Goal: Book appointment/travel/reservation

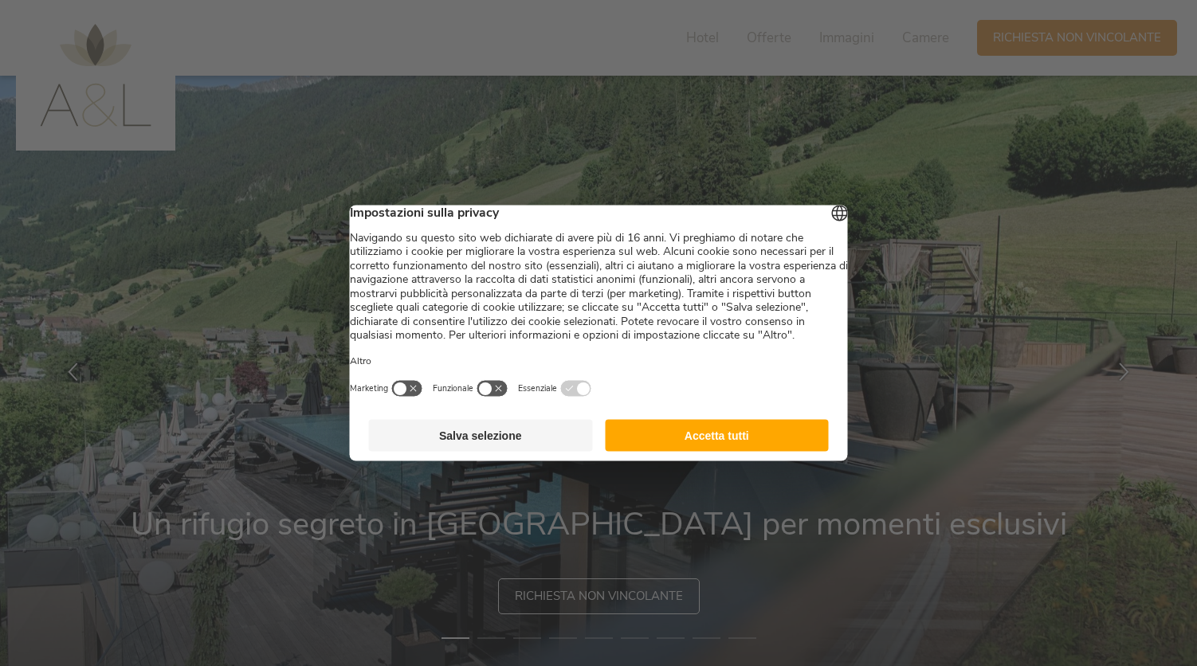
click at [672, 444] on button "Accetta tutti" at bounding box center [717, 436] width 224 height 32
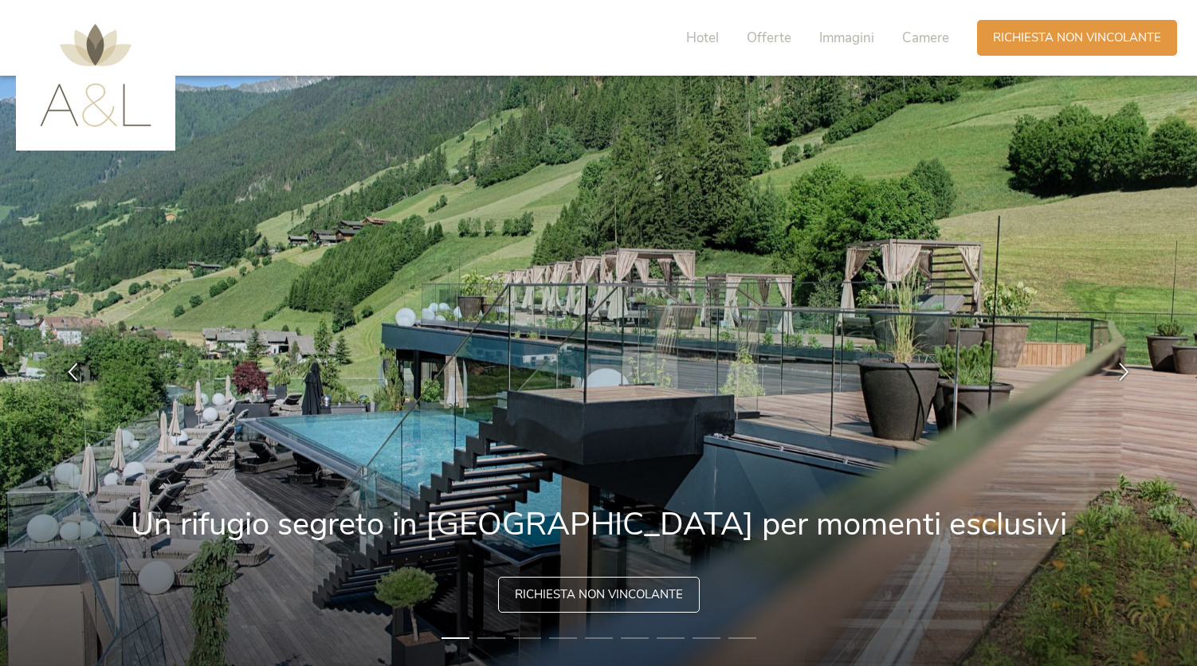
click at [591, 598] on span "Richiesta non vincolante" at bounding box center [599, 594] width 168 height 17
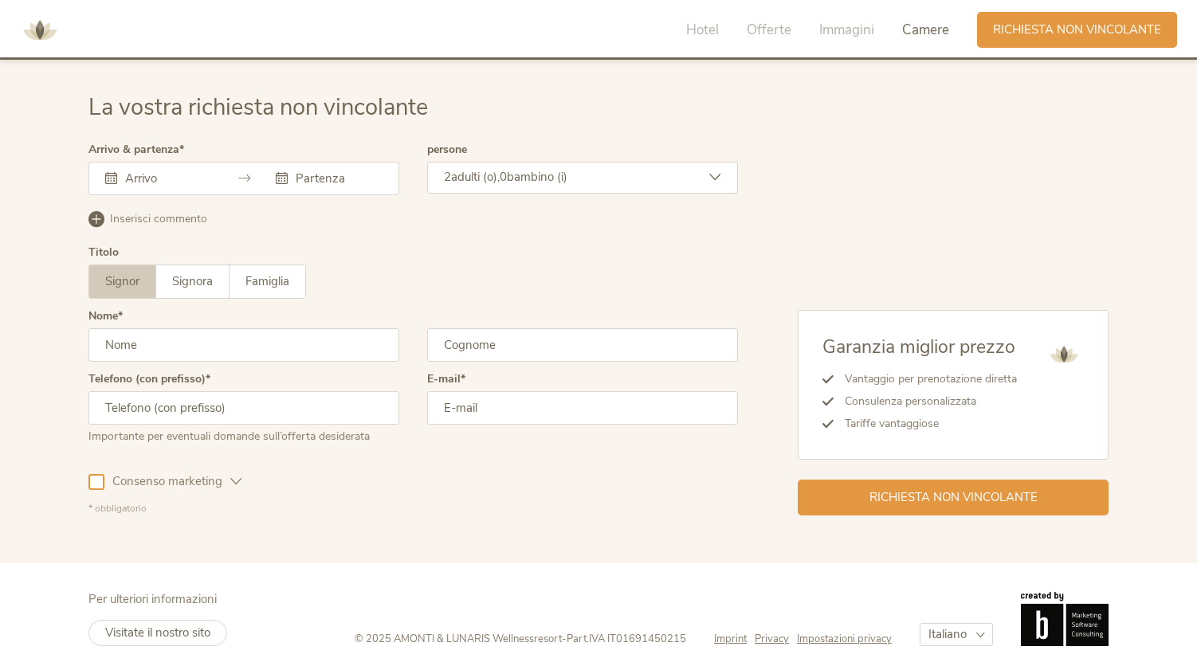
scroll to position [4793, 0]
click at [226, 169] on div at bounding box center [243, 177] width 311 height 33
click at [139, 161] on div at bounding box center [243, 177] width 311 height 33
click at [139, 175] on input "text" at bounding box center [166, 178] width 91 height 16
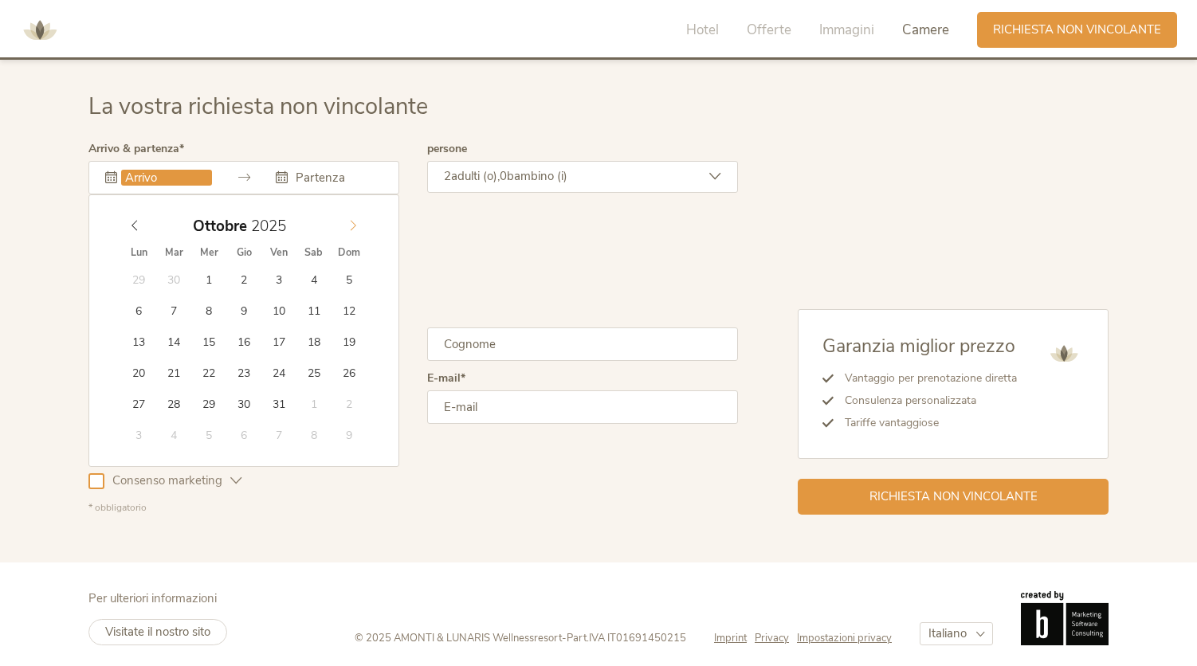
click at [354, 224] on icon at bounding box center [352, 225] width 11 height 11
type input "2026"
click at [354, 224] on icon at bounding box center [352, 225] width 11 height 11
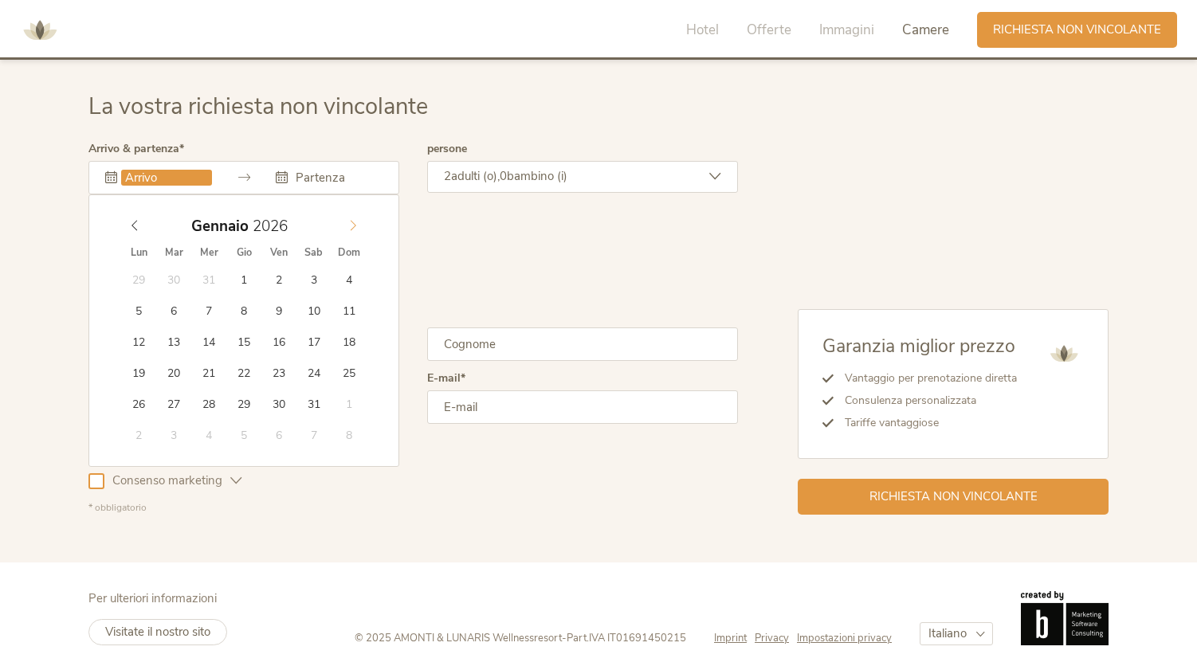
click at [354, 224] on icon at bounding box center [352, 225] width 11 height 11
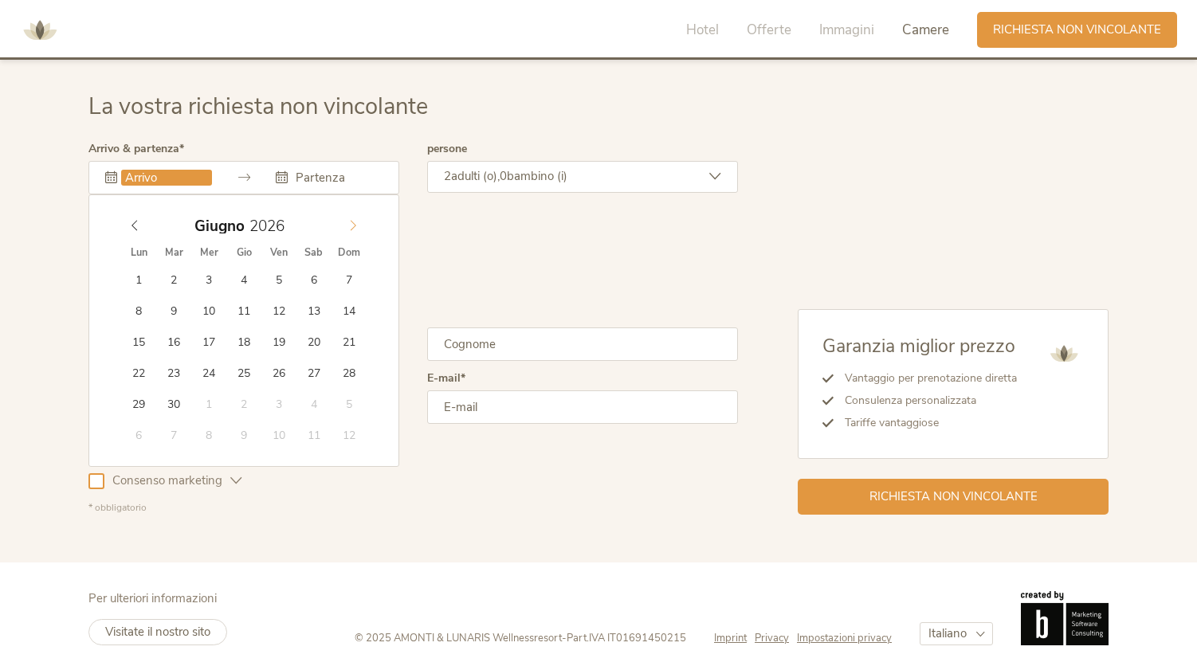
click at [354, 224] on icon at bounding box center [352, 225] width 11 height 11
type input "[DATE]"
type input "2026"
type input "[DATE]"
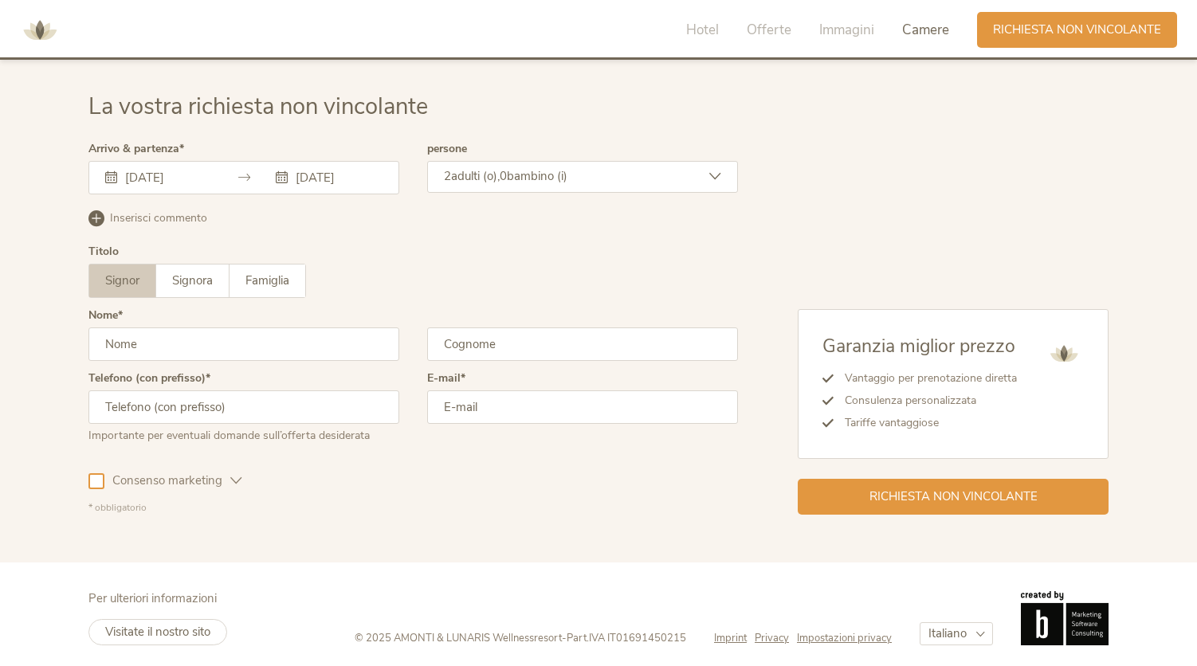
click at [539, 178] on span "bambino (i)" at bounding box center [537, 176] width 61 height 16
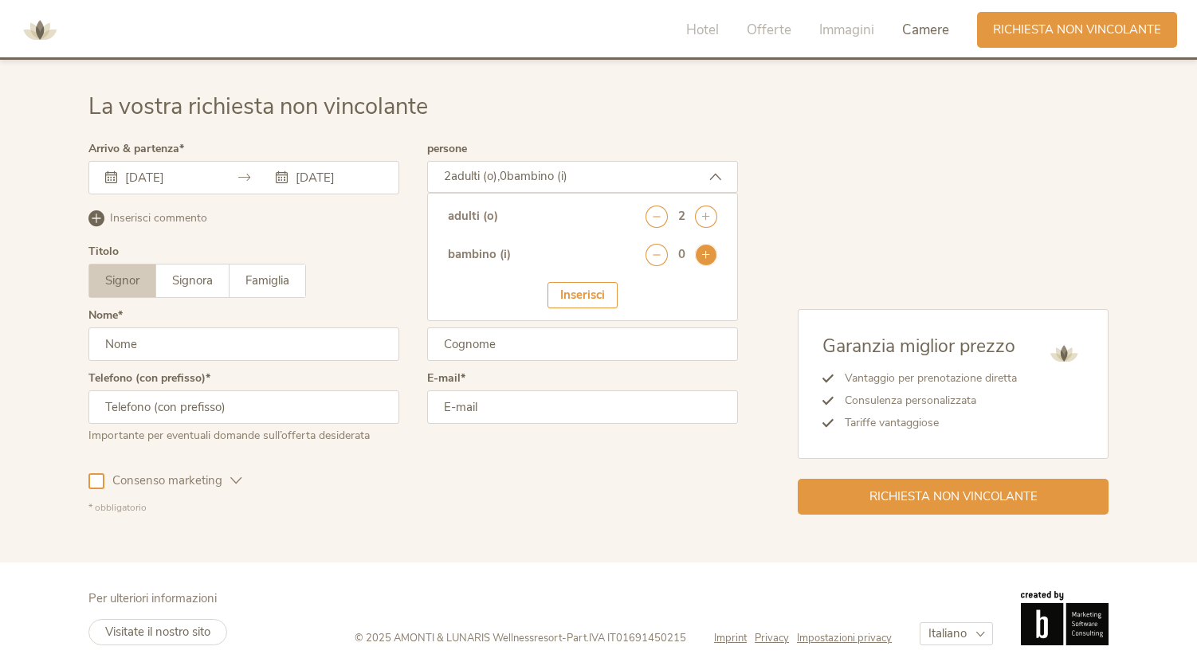
click at [708, 257] on icon at bounding box center [706, 255] width 22 height 22
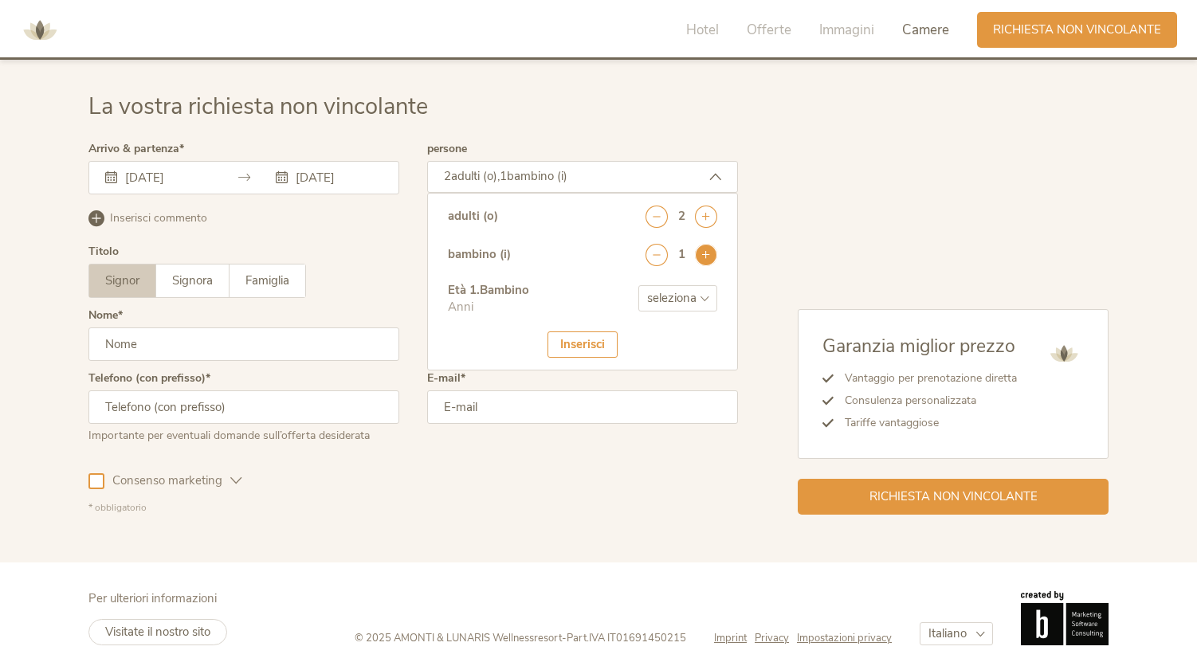
click at [708, 257] on icon at bounding box center [706, 255] width 22 height 22
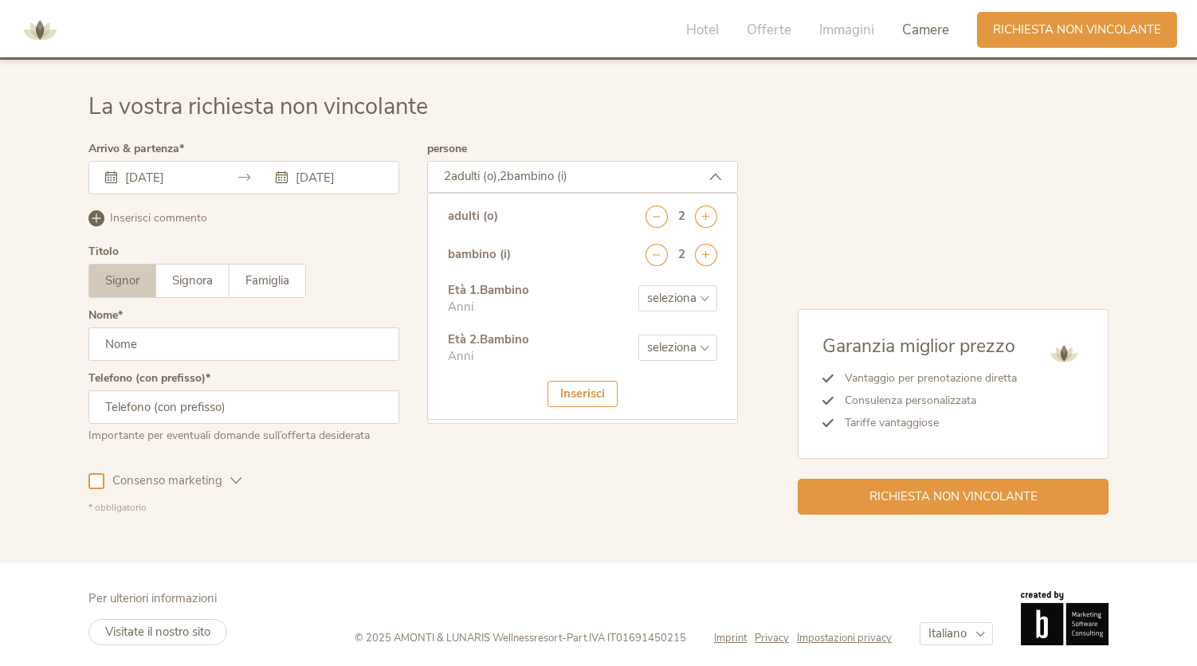
select select "7"
select select "4"
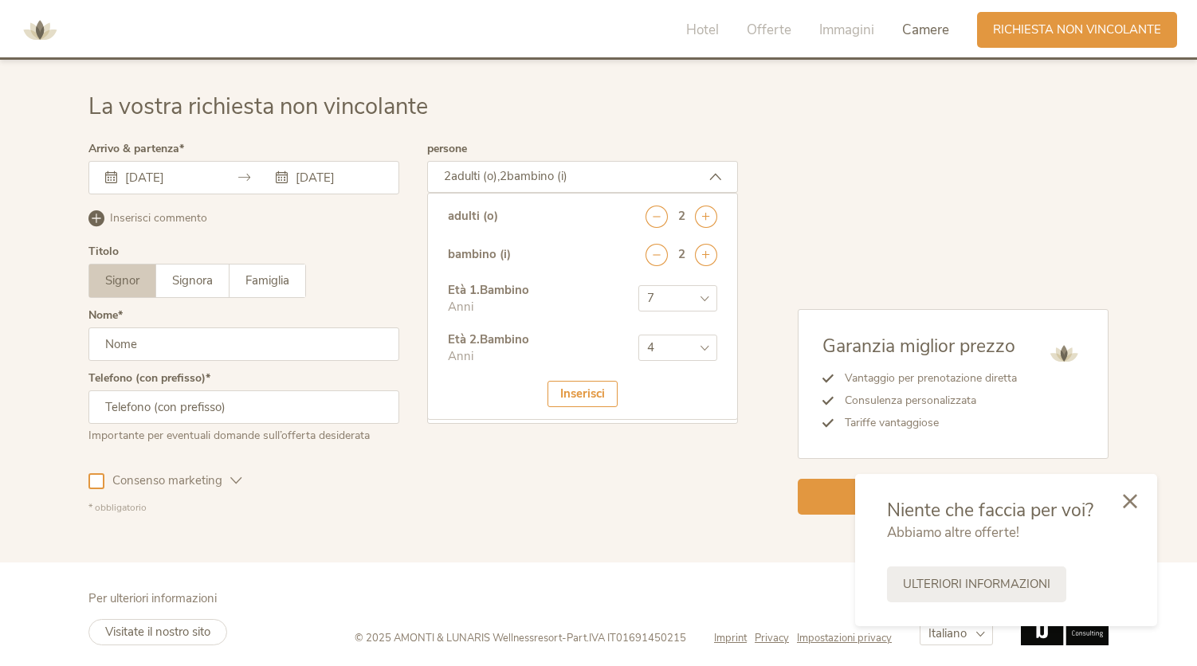
click at [580, 389] on div "Inserisci" at bounding box center [582, 394] width 70 height 26
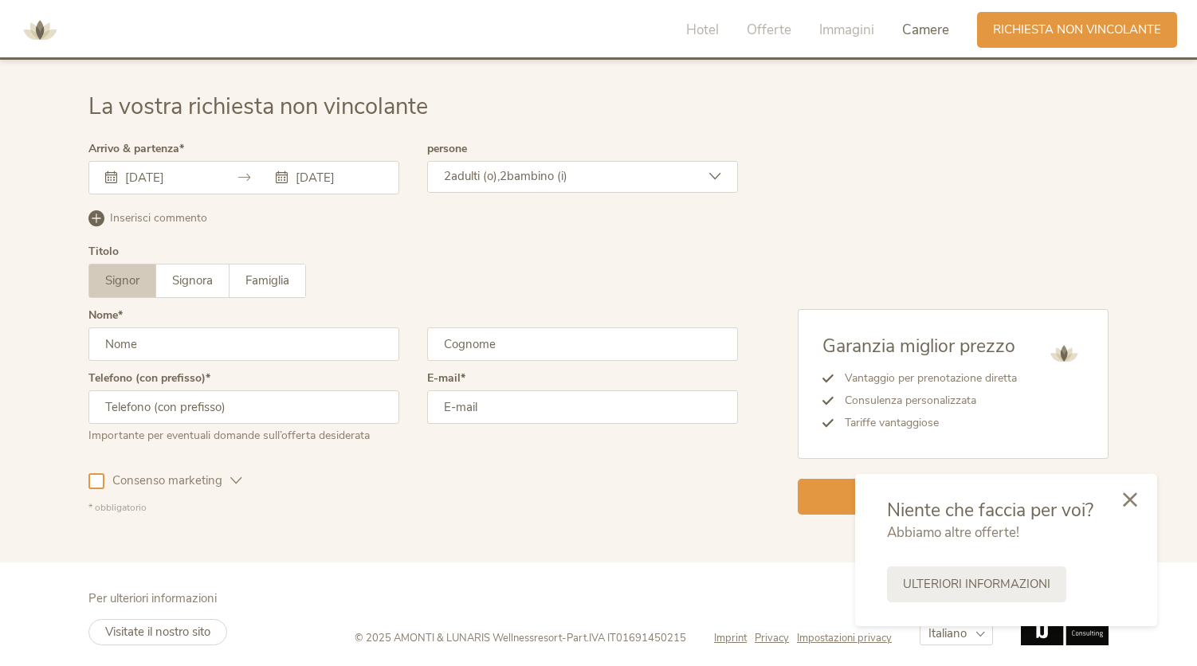
click at [1124, 501] on icon at bounding box center [1130, 499] width 14 height 14
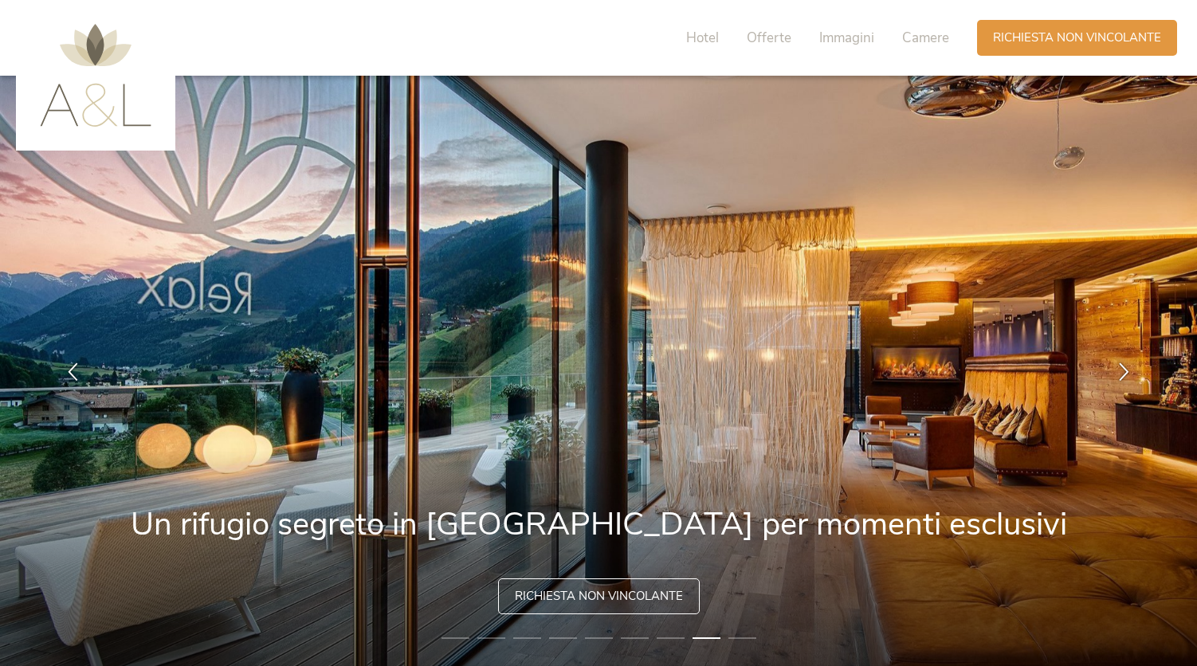
scroll to position [0, 0]
click at [701, 45] on span "Hotel" at bounding box center [702, 38] width 33 height 18
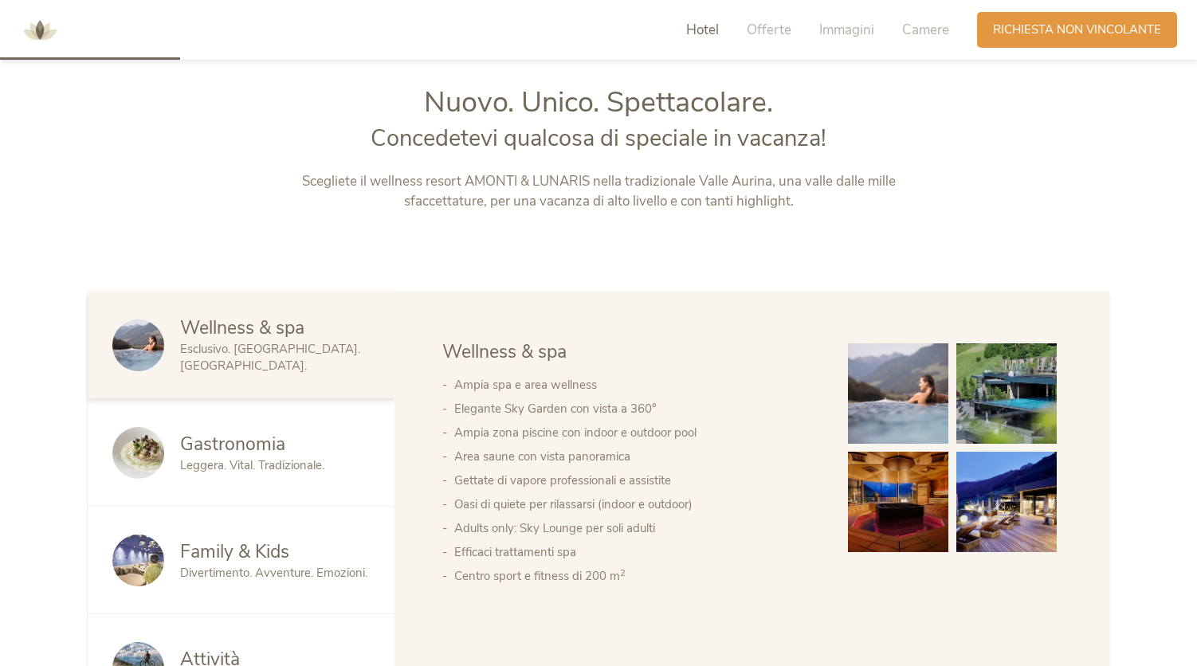
scroll to position [720, 0]
